Goal: Register for event/course

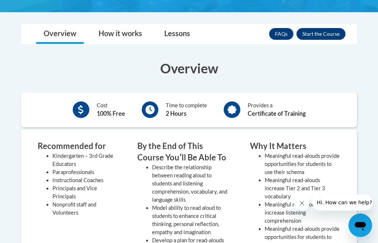
scroll to position [212, 0]
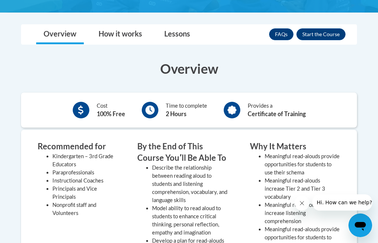
click at [330, 31] on button "Enroll" at bounding box center [321, 34] width 49 height 12
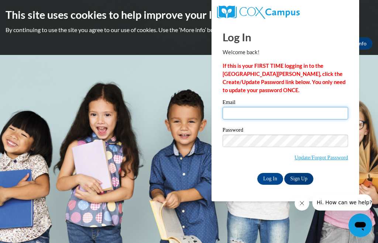
type input "[EMAIL_ADDRESS][DOMAIN_NAME]"
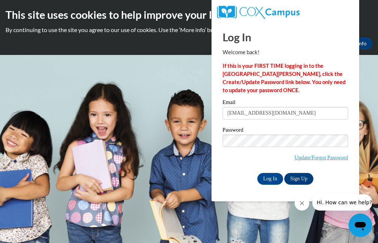
click at [270, 178] on input "Log In" at bounding box center [271, 179] width 26 height 12
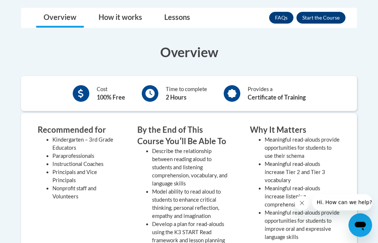
scroll to position [229, 0]
click at [329, 16] on button "Enroll" at bounding box center [321, 18] width 49 height 12
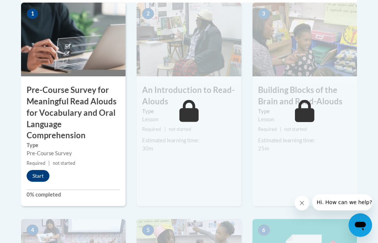
scroll to position [294, 0]
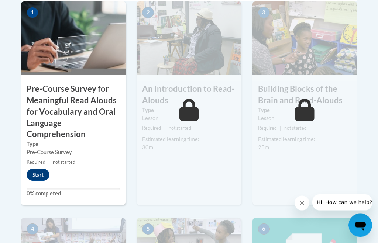
click at [42, 172] on button "Start" at bounding box center [38, 176] width 23 height 12
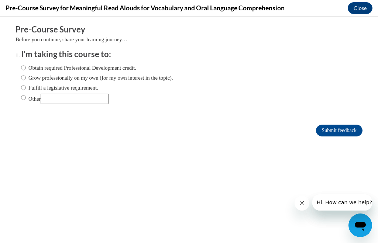
scroll to position [0, 0]
click at [26, 65] on input "Obtain required Professional Development credit." at bounding box center [23, 68] width 5 height 8
radio input "true"
click at [26, 79] on input "Grow professionally on my own (for my own interest in the topic)." at bounding box center [23, 78] width 5 height 8
radio input "true"
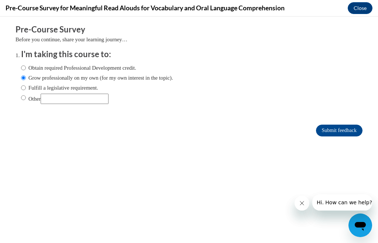
click at [28, 66] on label "Obtain required Professional Development credit." at bounding box center [78, 68] width 115 height 8
click at [26, 66] on input "Obtain required Professional Development credit." at bounding box center [23, 68] width 5 height 8
radio input "true"
click at [354, 130] on input "Submit feedback" at bounding box center [339, 131] width 47 height 12
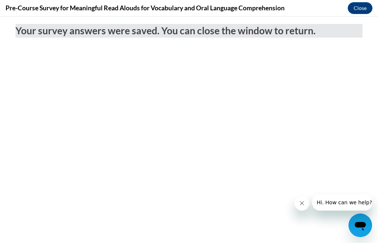
scroll to position [55, 0]
click at [361, 9] on button "Close" at bounding box center [360, 8] width 25 height 12
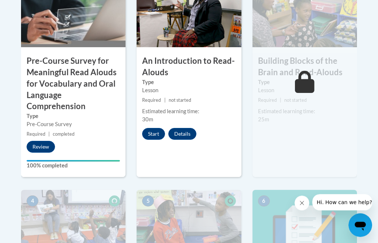
scroll to position [316, 0]
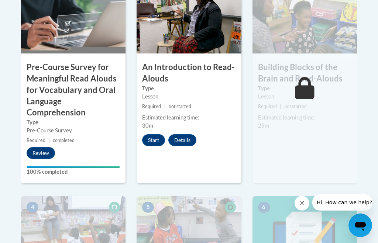
click at [155, 138] on button "Start" at bounding box center [153, 140] width 23 height 12
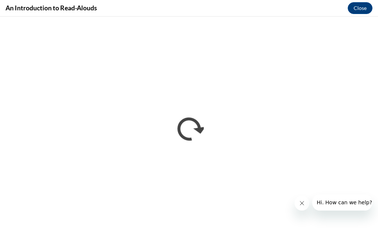
scroll to position [0, 0]
